Goal: Task Accomplishment & Management: Use online tool/utility

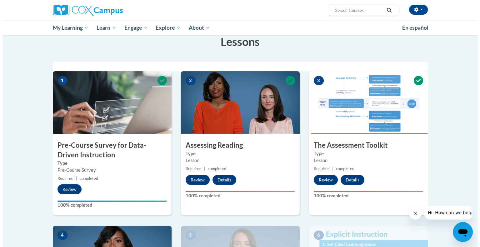
scroll to position [101, 0]
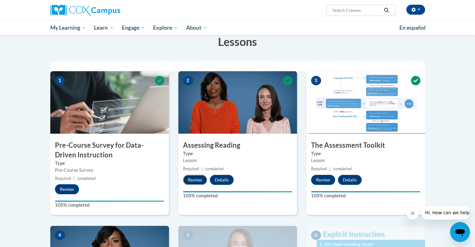
click at [197, 179] on button "Review" at bounding box center [195, 180] width 24 height 10
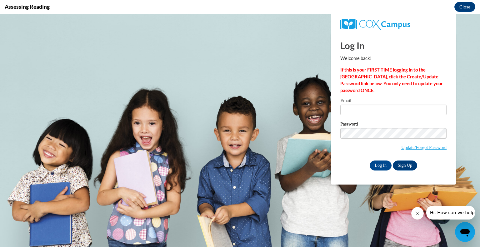
scroll to position [0, 0]
click at [365, 109] on input "Email" at bounding box center [393, 110] width 106 height 11
type input "sjjames@kusd.edu"
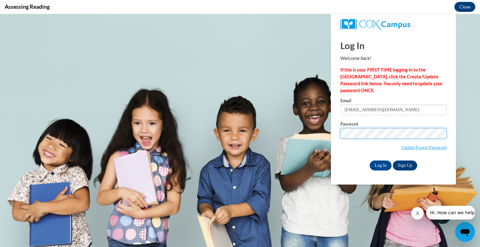
click at [369, 160] on input "Log In" at bounding box center [380, 165] width 22 height 10
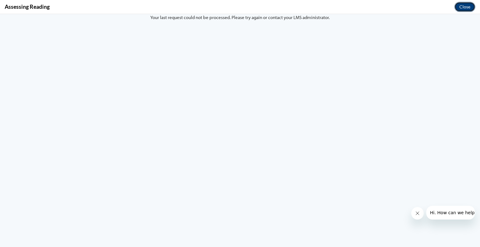
click at [461, 9] on button "Close" at bounding box center [464, 7] width 21 height 10
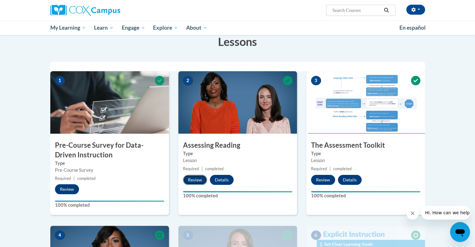
click at [195, 178] on button "Review" at bounding box center [195, 180] width 24 height 10
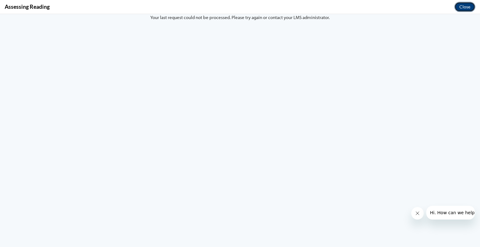
click at [466, 7] on button "Close" at bounding box center [464, 7] width 21 height 10
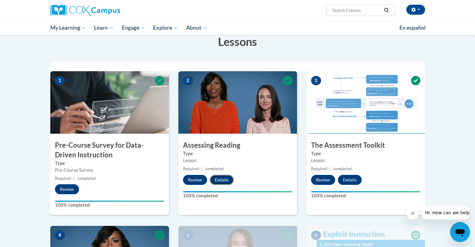
click at [220, 181] on button "Details" at bounding box center [222, 180] width 24 height 10
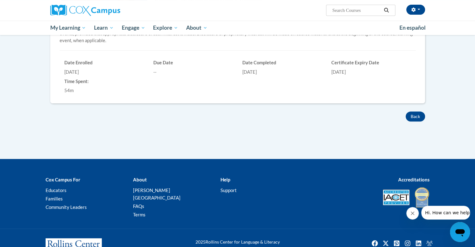
scroll to position [187, 0]
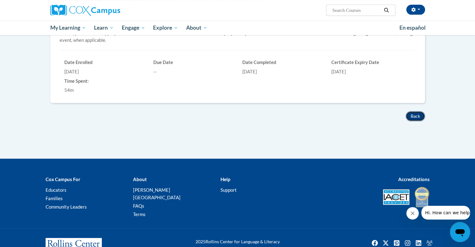
click at [416, 117] on button "Back" at bounding box center [415, 116] width 19 height 10
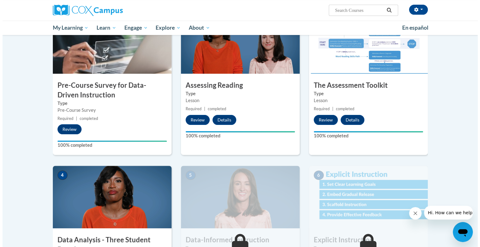
scroll to position [162, 0]
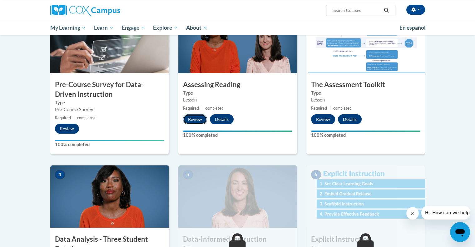
click at [195, 119] on button "Review" at bounding box center [195, 119] width 24 height 10
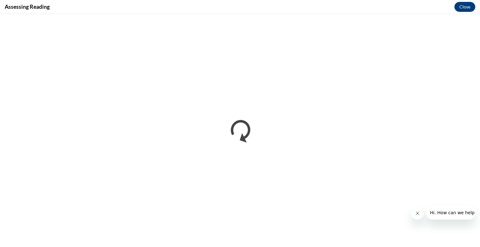
scroll to position [0, 0]
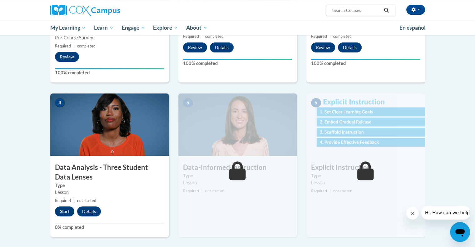
scroll to position [234, 0]
